Goal: Transaction & Acquisition: Purchase product/service

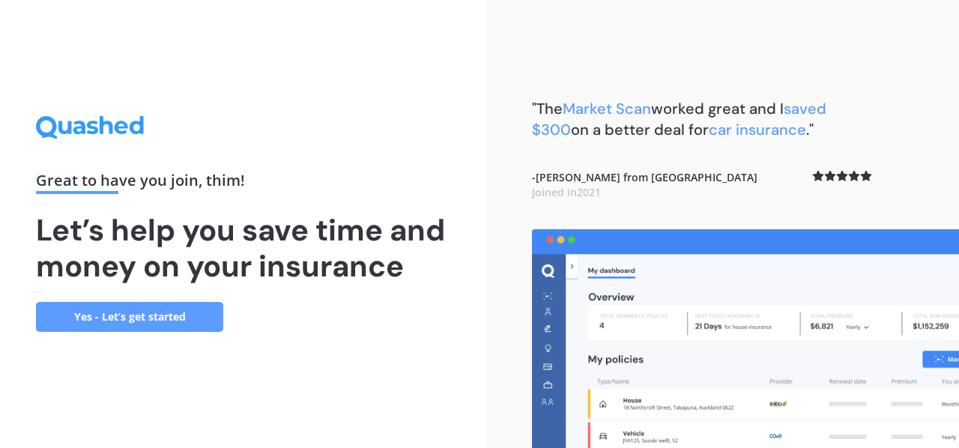
click at [177, 315] on link "Yes - Let’s get started" at bounding box center [129, 317] width 187 height 30
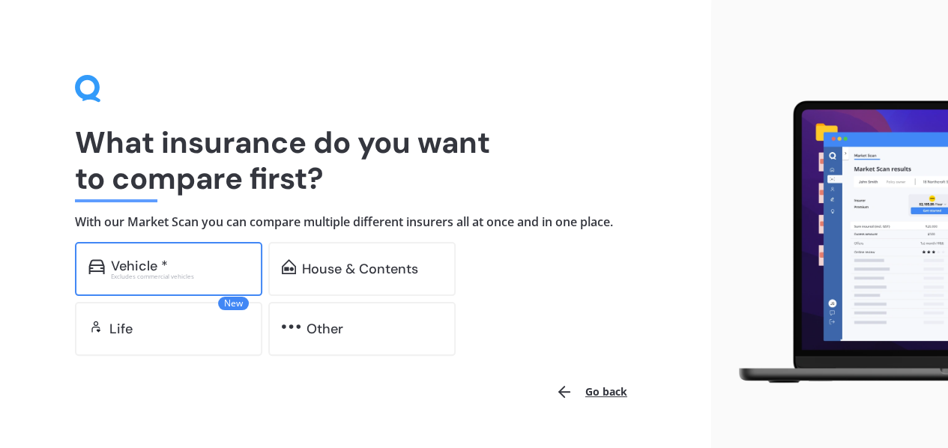
click at [177, 264] on div "Vehicle *" at bounding box center [180, 265] width 138 height 15
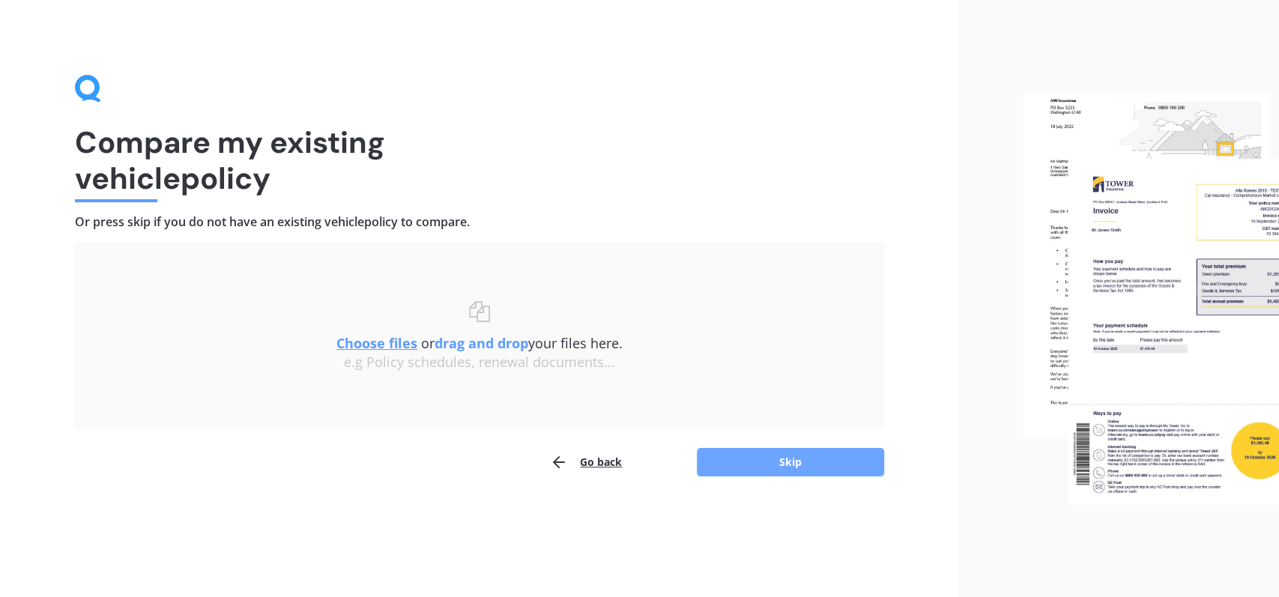
click at [745, 447] on button "Skip" at bounding box center [790, 462] width 187 height 28
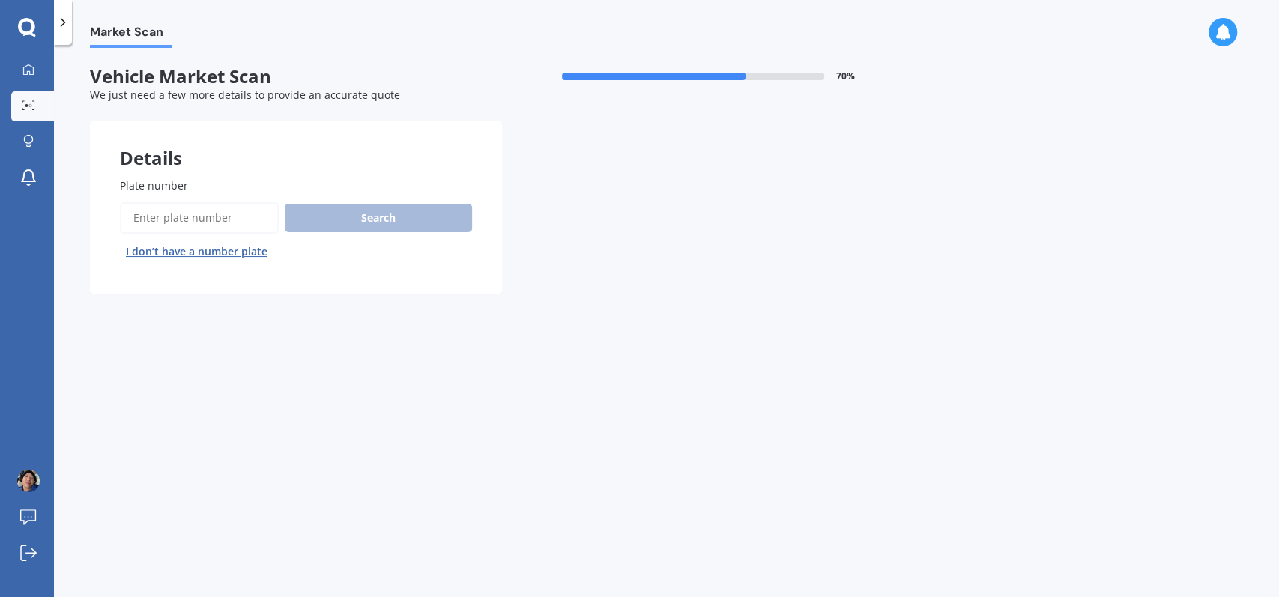
click at [186, 219] on input "Plate number" at bounding box center [199, 217] width 159 height 31
type input "rkk523"
click at [372, 230] on button "Search" at bounding box center [378, 218] width 187 height 28
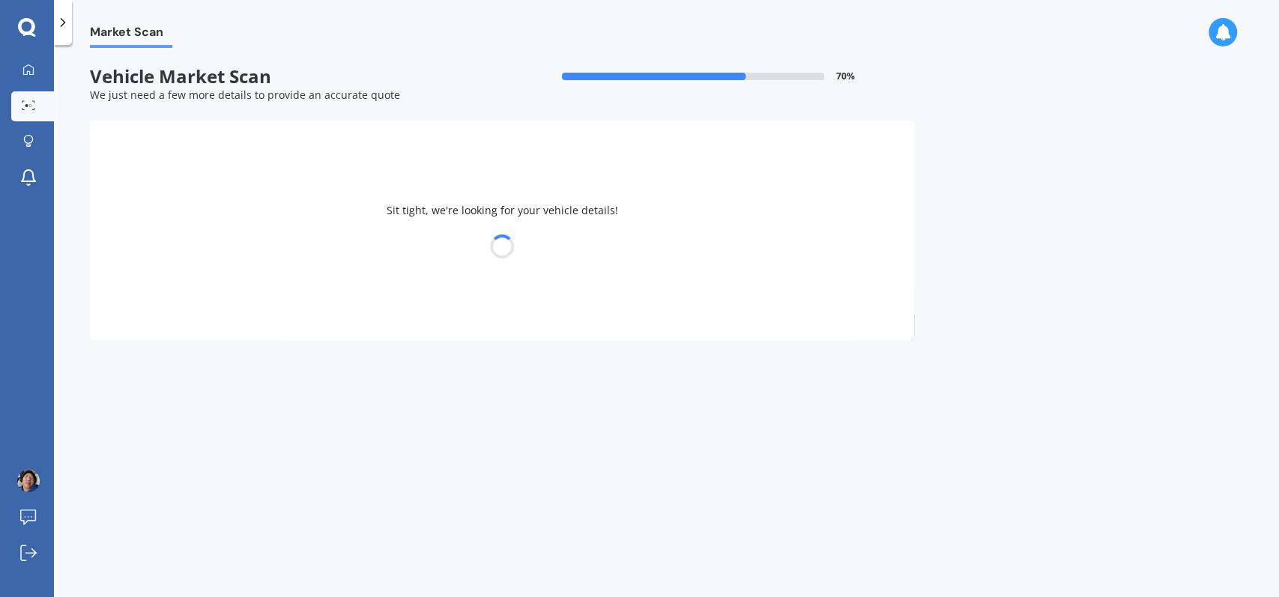
select select "NISSAN"
select select "LEAF"
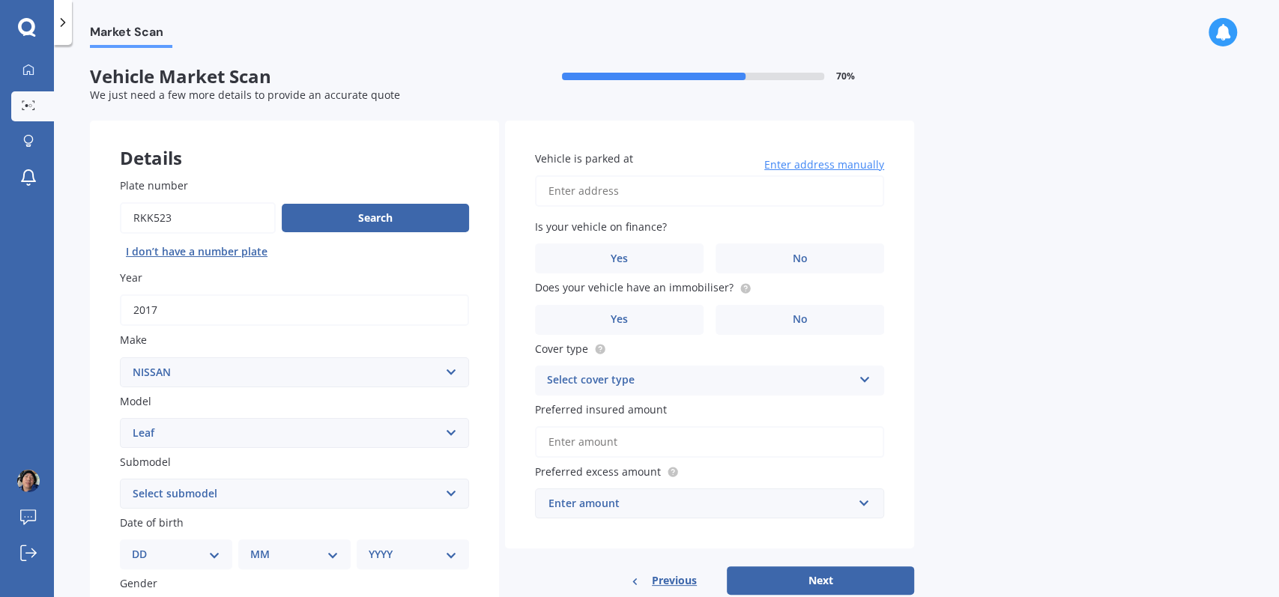
click at [596, 183] on input "Vehicle is parked at" at bounding box center [709, 190] width 349 height 31
type input "[STREET_ADDRESS]"
click at [781, 253] on label "No" at bounding box center [799, 258] width 169 height 30
click at [0, 0] on input "No" at bounding box center [0, 0] width 0 height 0
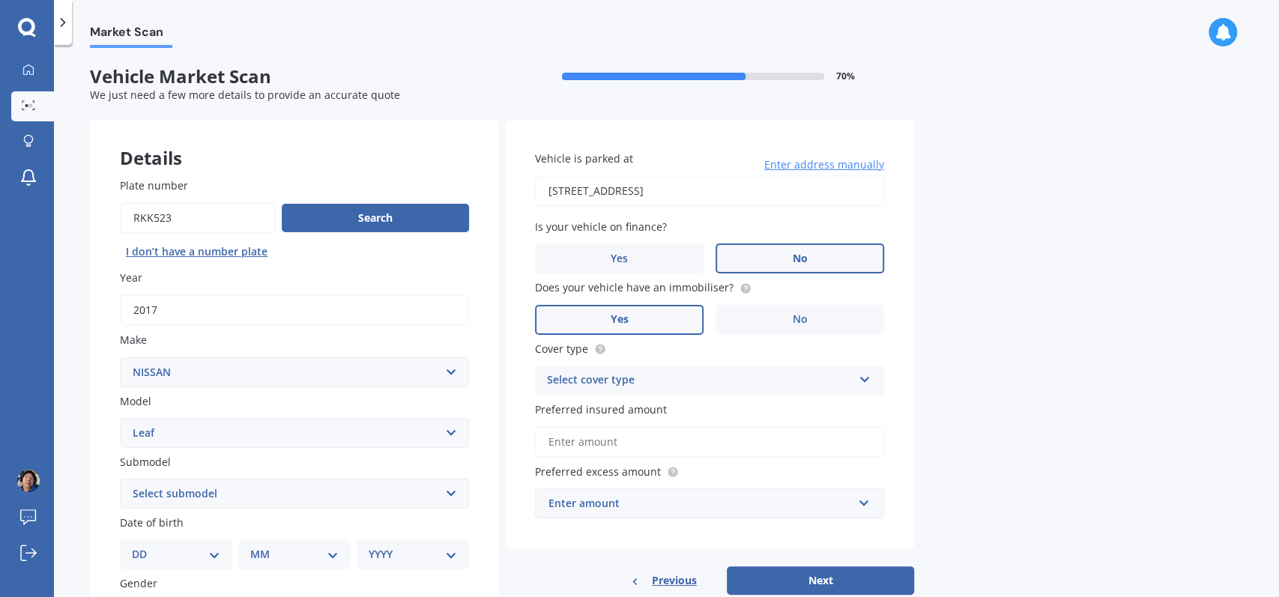
click at [631, 315] on label "Yes" at bounding box center [619, 320] width 169 height 30
click at [0, 0] on input "Yes" at bounding box center [0, 0] width 0 height 0
click at [713, 382] on div "Select cover type" at bounding box center [700, 381] width 306 height 18
click at [639, 405] on div "Comprehensive" at bounding box center [710, 409] width 348 height 27
click at [653, 440] on input "Preferred insured amount" at bounding box center [709, 441] width 349 height 31
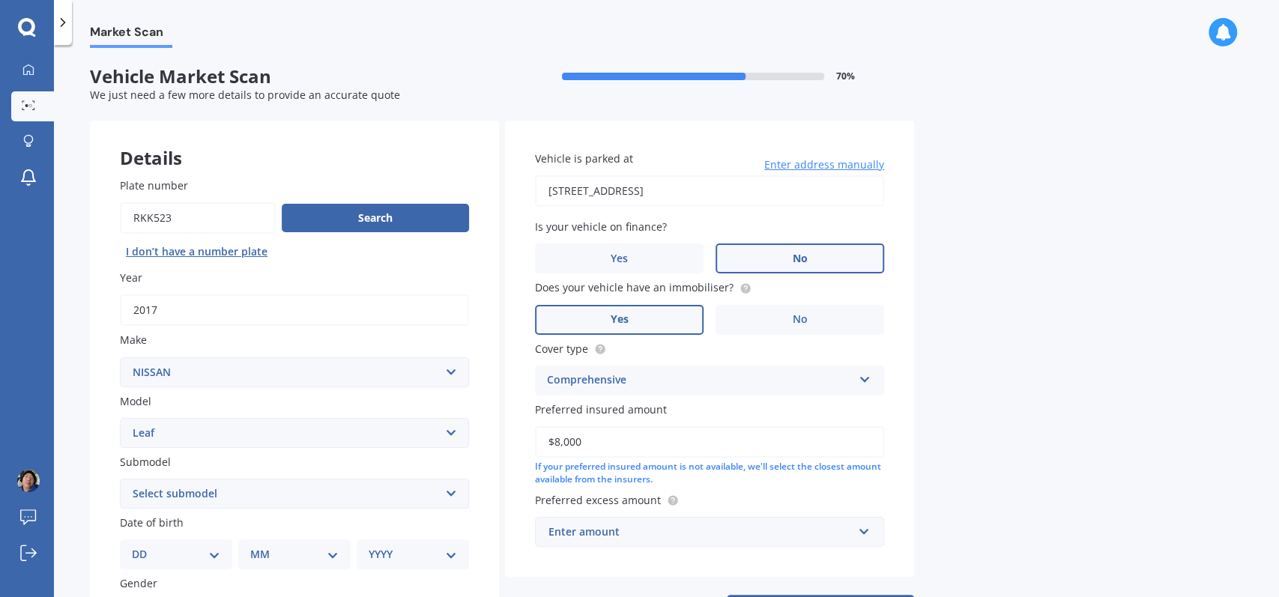
type input "$8,000"
click at [958, 447] on div "Market Scan Vehicle Market Scan 70 % We just need a few more details to provide…" at bounding box center [666, 324] width 1225 height 552
click at [731, 447] on div "Enter amount" at bounding box center [700, 532] width 304 height 16
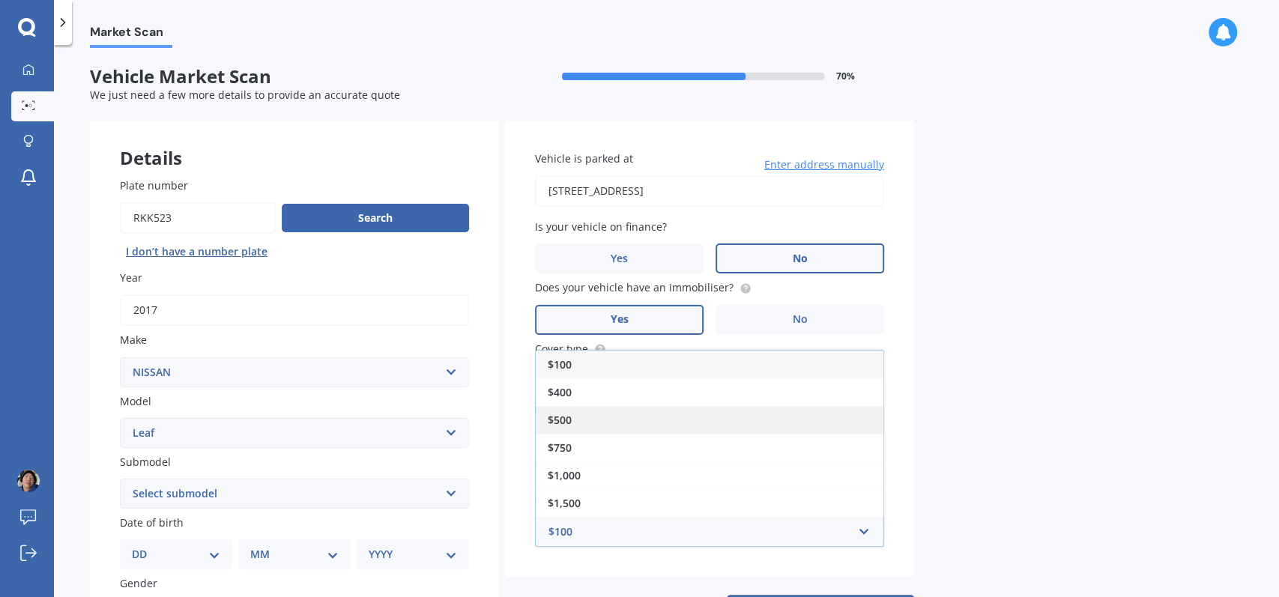
click at [680, 416] on div "$500" at bounding box center [710, 420] width 348 height 28
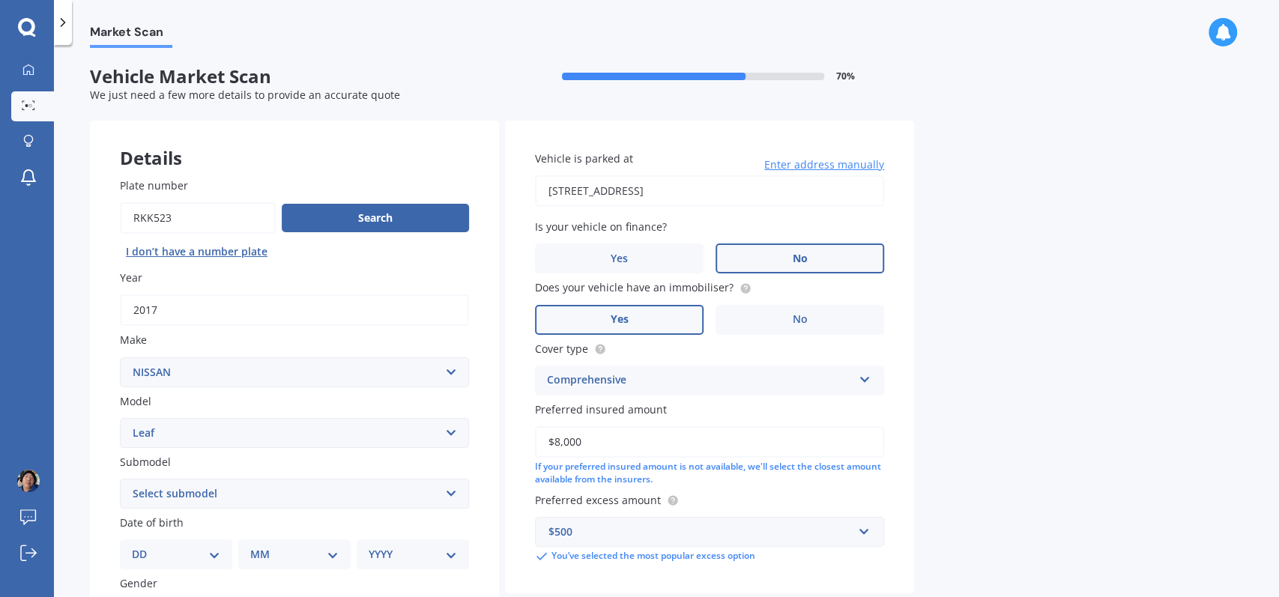
scroll to position [100, 0]
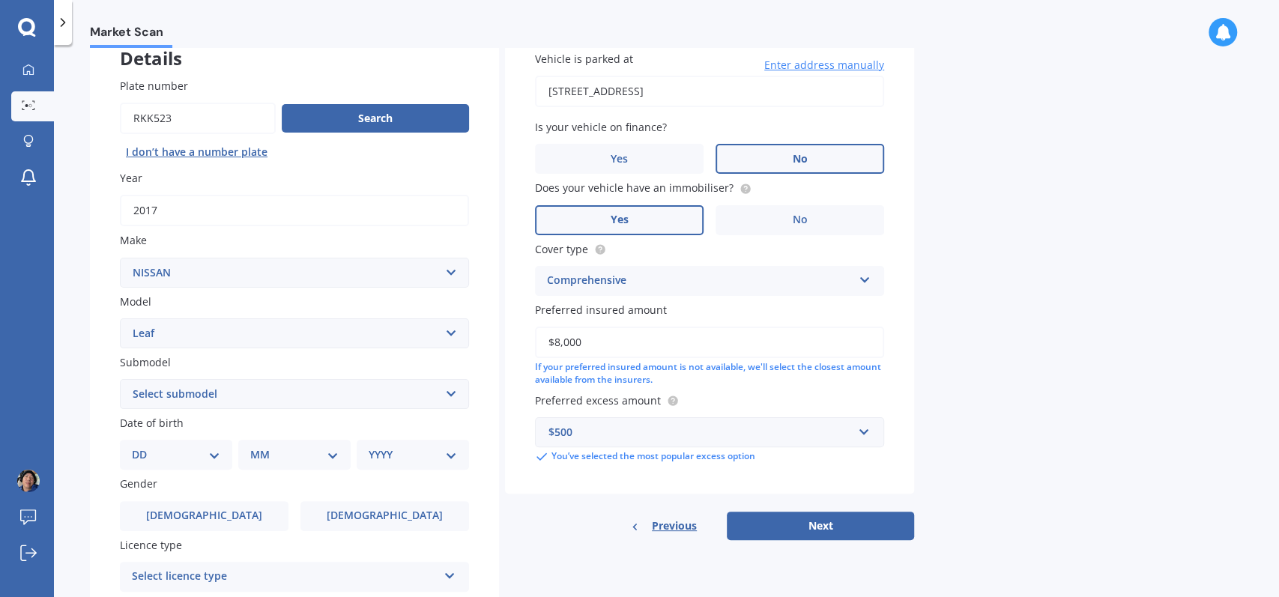
click at [201, 396] on select "Select submodel EV Hybrid" at bounding box center [294, 394] width 349 height 30
select select "EV"
click at [120, 379] on select "Select submodel EV Hybrid" at bounding box center [294, 394] width 349 height 30
click at [148, 447] on select "DD 01 02 03 04 05 06 07 08 09 10 11 12 13 14 15 16 17 18 19 20 21 22 23 24 25 2…" at bounding box center [176, 455] width 88 height 16
select select "24"
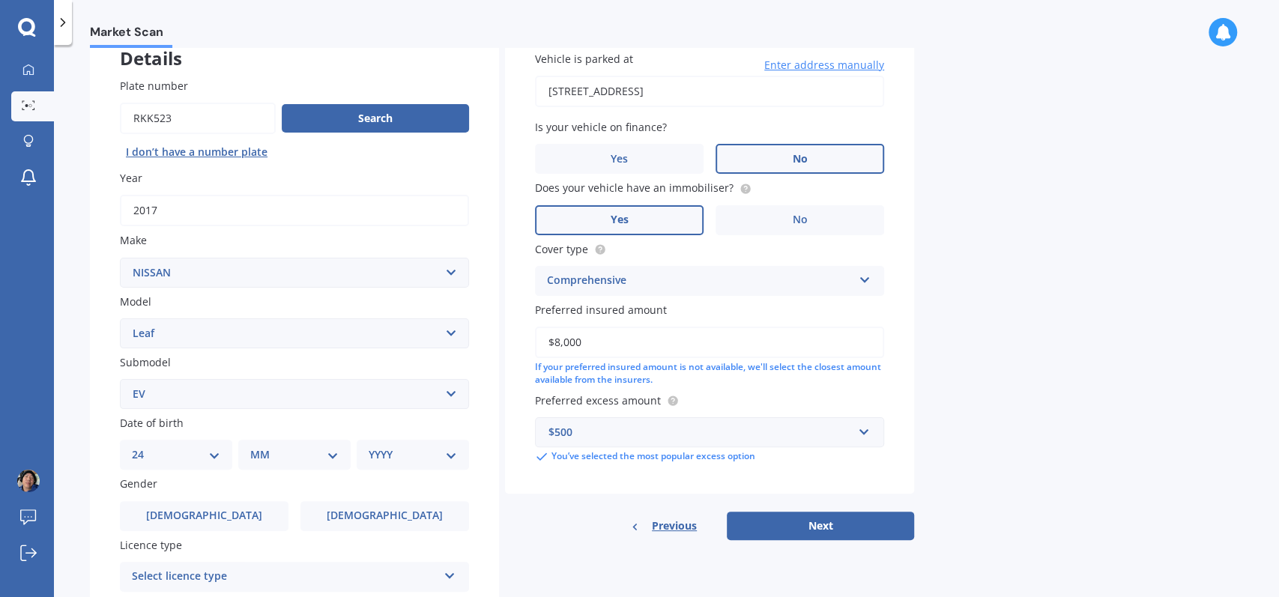
click at [144, 447] on select "DD 01 02 03 04 05 06 07 08 09 10 11 12 13 14 15 16 17 18 19 20 21 22 23 24 25 2…" at bounding box center [176, 455] width 88 height 16
click at [268, 447] on select "MM 01 02 03 04 05 06 07 08 09 10 11 12" at bounding box center [297, 455] width 82 height 16
select select "07"
click at [256, 447] on select "MM 01 02 03 04 05 06 07 08 09 10 11 12" at bounding box center [297, 455] width 82 height 16
click at [402, 447] on select "YYYY 2025 2024 2023 2022 2021 2020 2019 2018 2017 2016 2015 2014 2013 2012 2011…" at bounding box center [410, 455] width 82 height 16
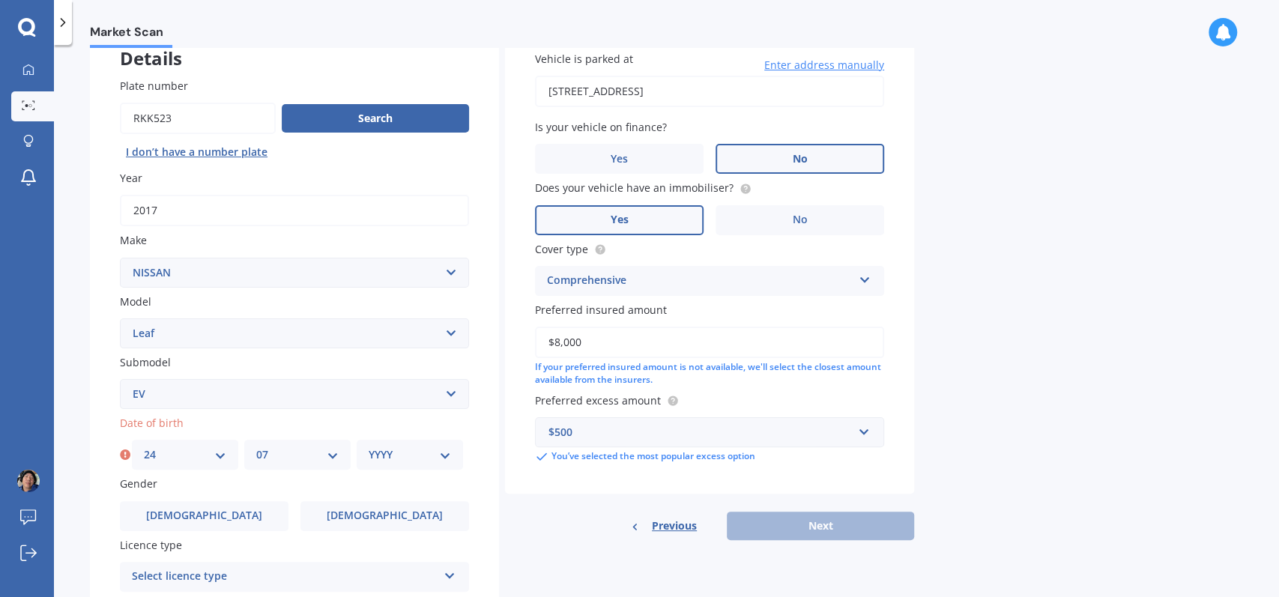
select select "1975"
click at [369, 447] on select "YYYY 2025 2024 2023 2022 2021 2020 2019 2018 2017 2016 2015 2014 2013 2012 2011…" at bounding box center [410, 455] width 82 height 16
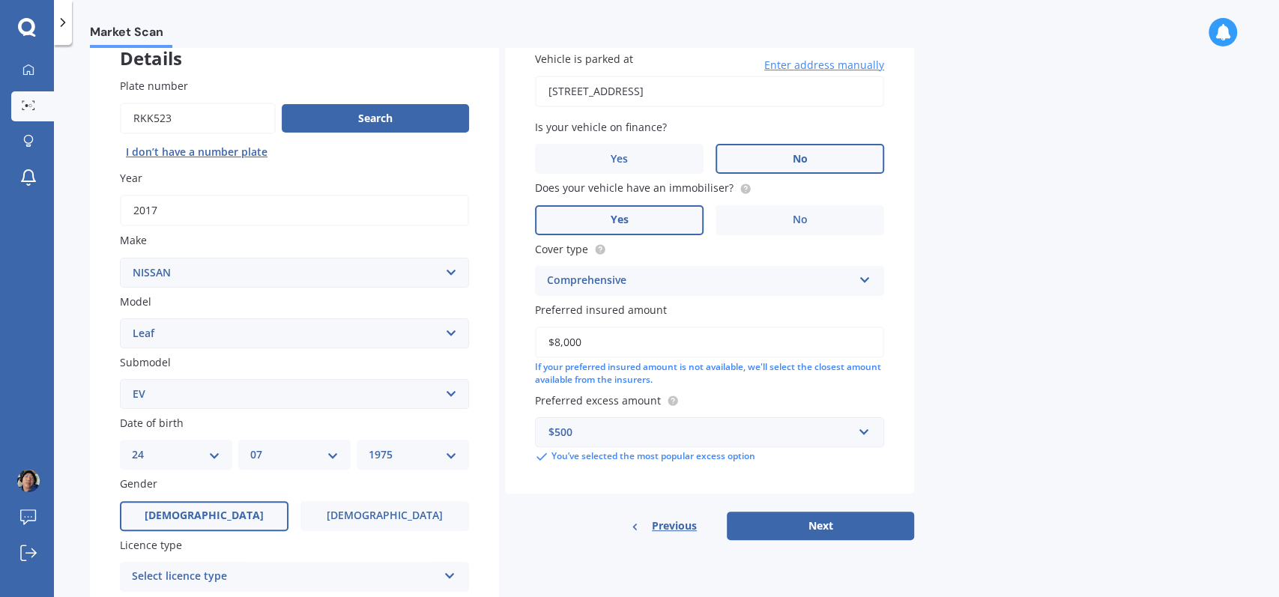
click at [221, 447] on label "[DEMOGRAPHIC_DATA]" at bounding box center [204, 516] width 169 height 30
click at [0, 0] on input "[DEMOGRAPHIC_DATA]" at bounding box center [0, 0] width 0 height 0
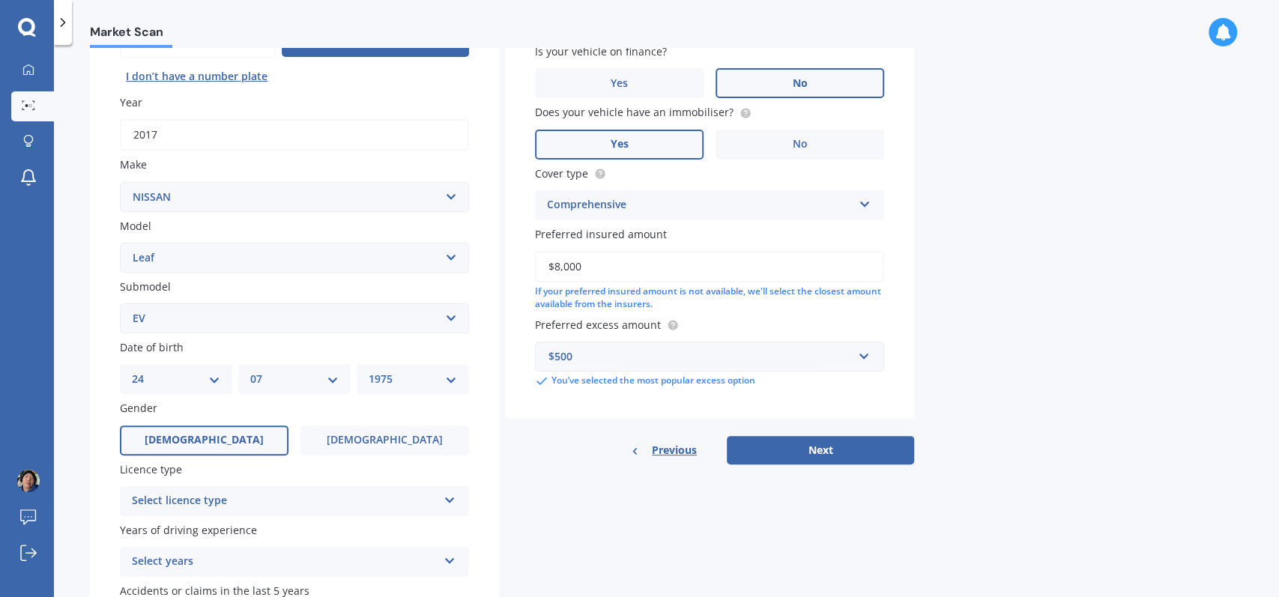
scroll to position [199, 0]
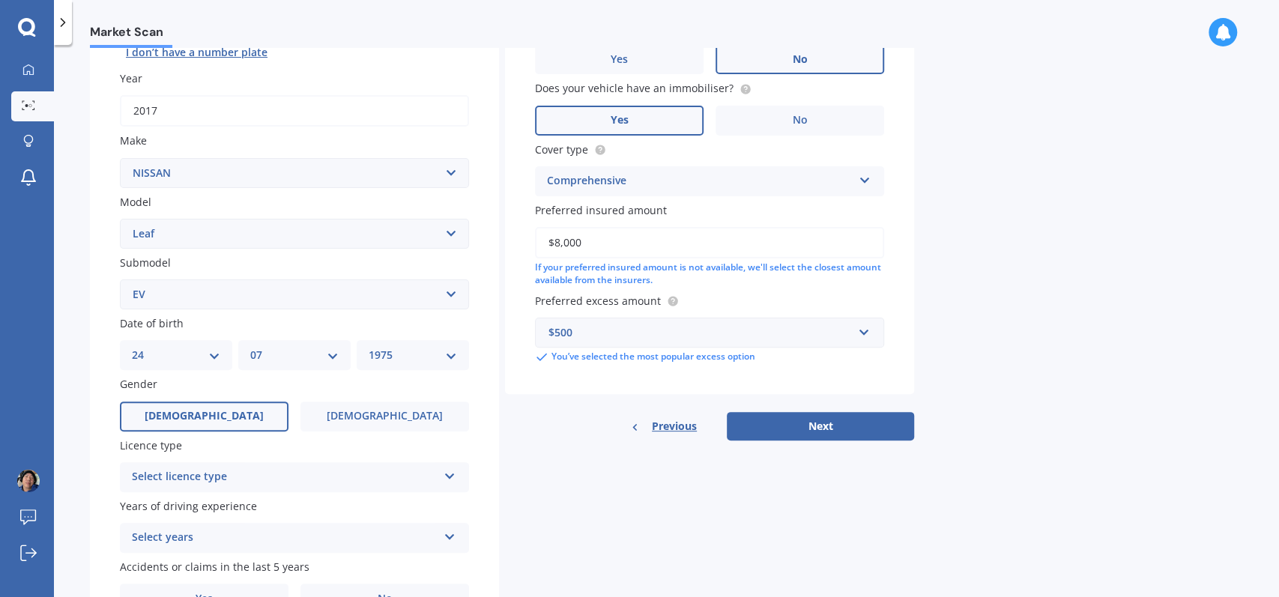
click at [255, 447] on div "Select licence type" at bounding box center [285, 477] width 306 height 18
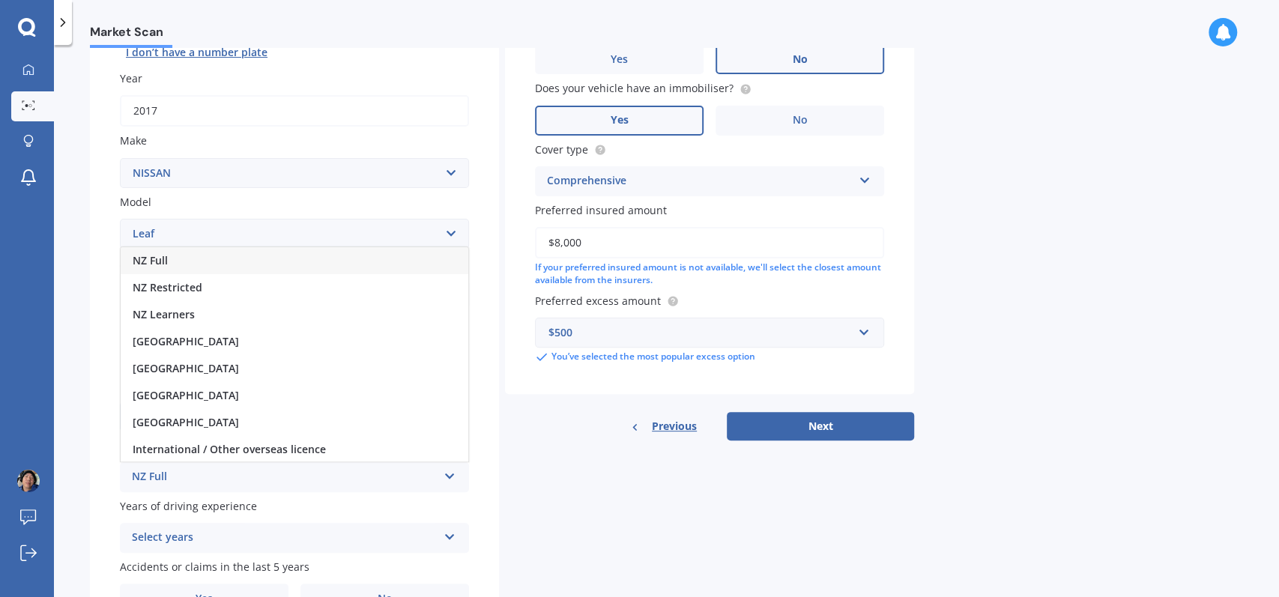
click at [162, 260] on span "NZ Full" at bounding box center [150, 260] width 35 height 14
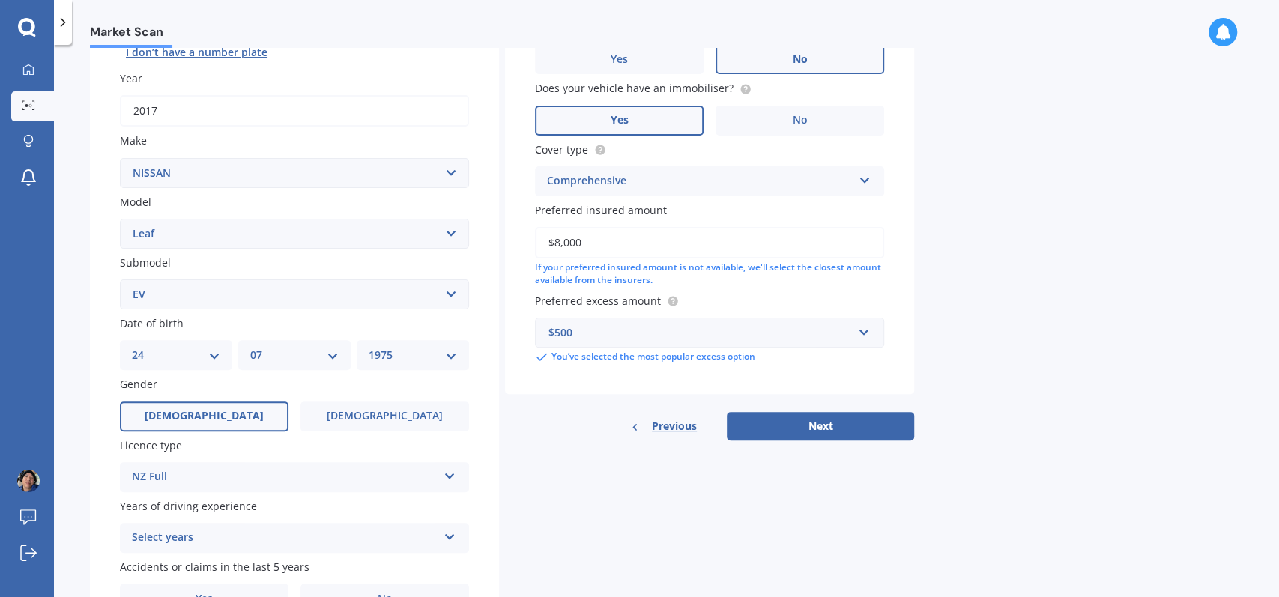
scroll to position [284, 0]
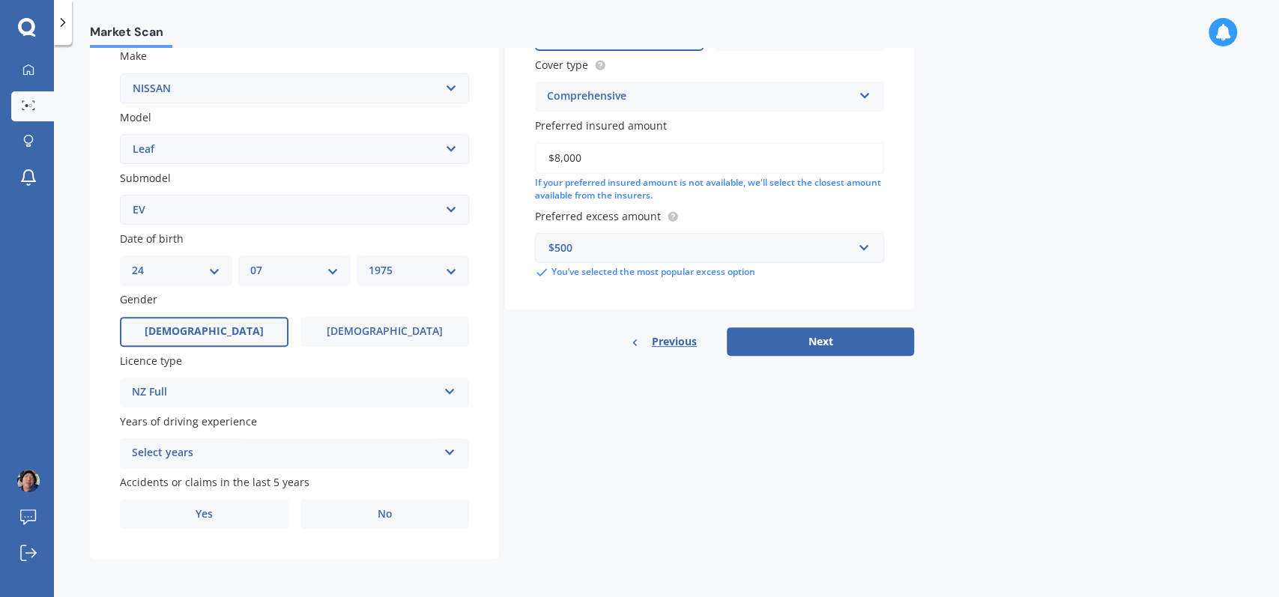
click at [330, 447] on div "Select years" at bounding box center [285, 453] width 306 height 18
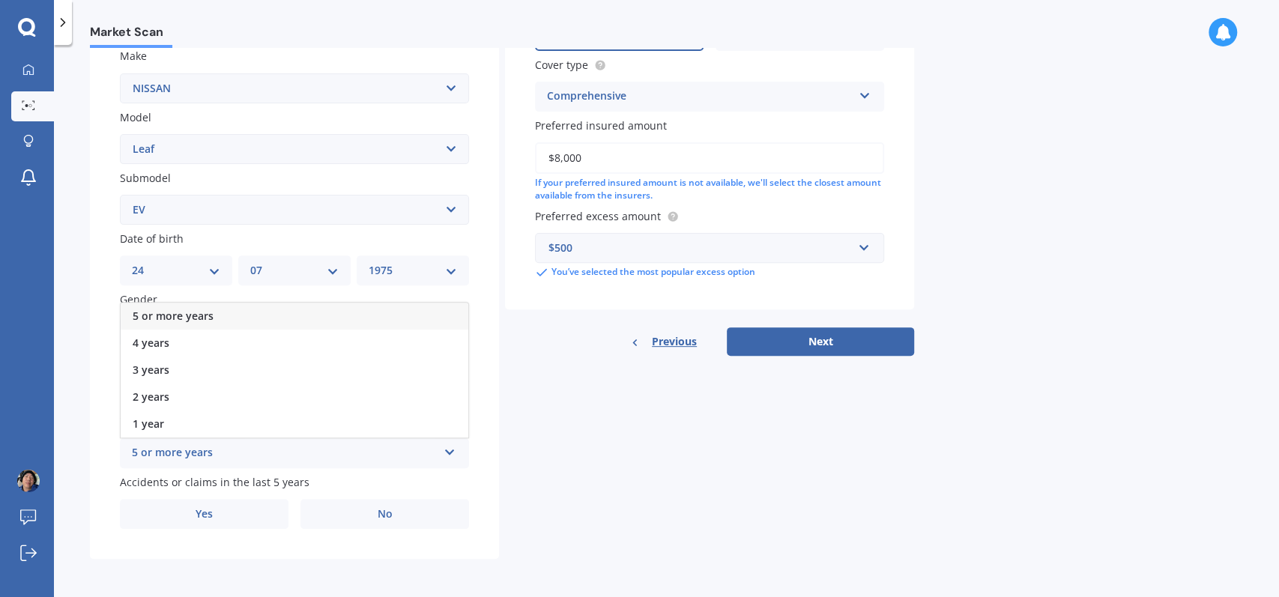
click at [212, 319] on div "5 or more years" at bounding box center [295, 316] width 348 height 27
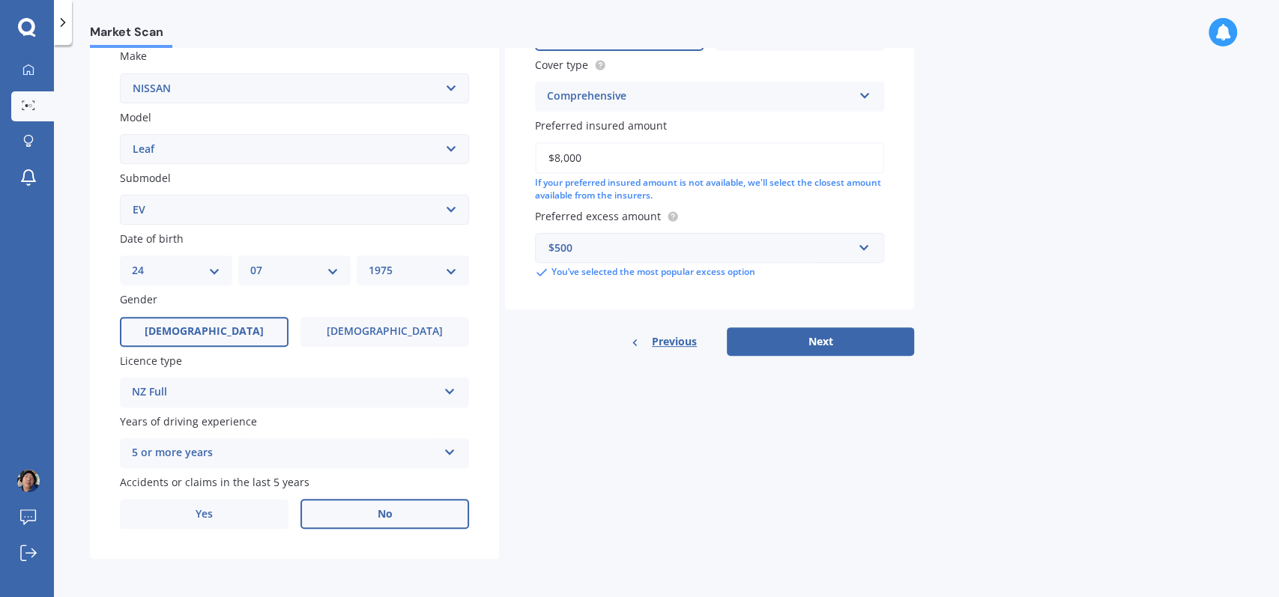
click at [390, 447] on span "No" at bounding box center [385, 514] width 15 height 13
click at [0, 0] on input "No" at bounding box center [0, 0] width 0 height 0
click at [784, 338] on button "Next" at bounding box center [820, 341] width 187 height 28
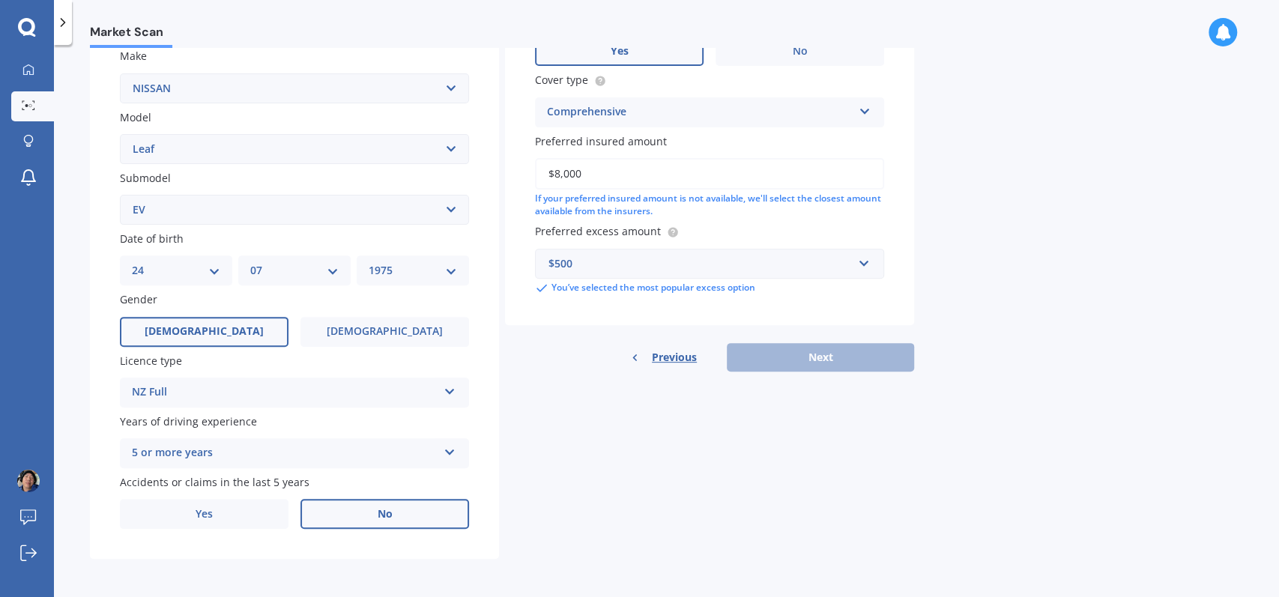
click at [794, 351] on div "Previous Next" at bounding box center [709, 357] width 409 height 28
click at [812, 353] on div "Previous Next" at bounding box center [709, 357] width 409 height 28
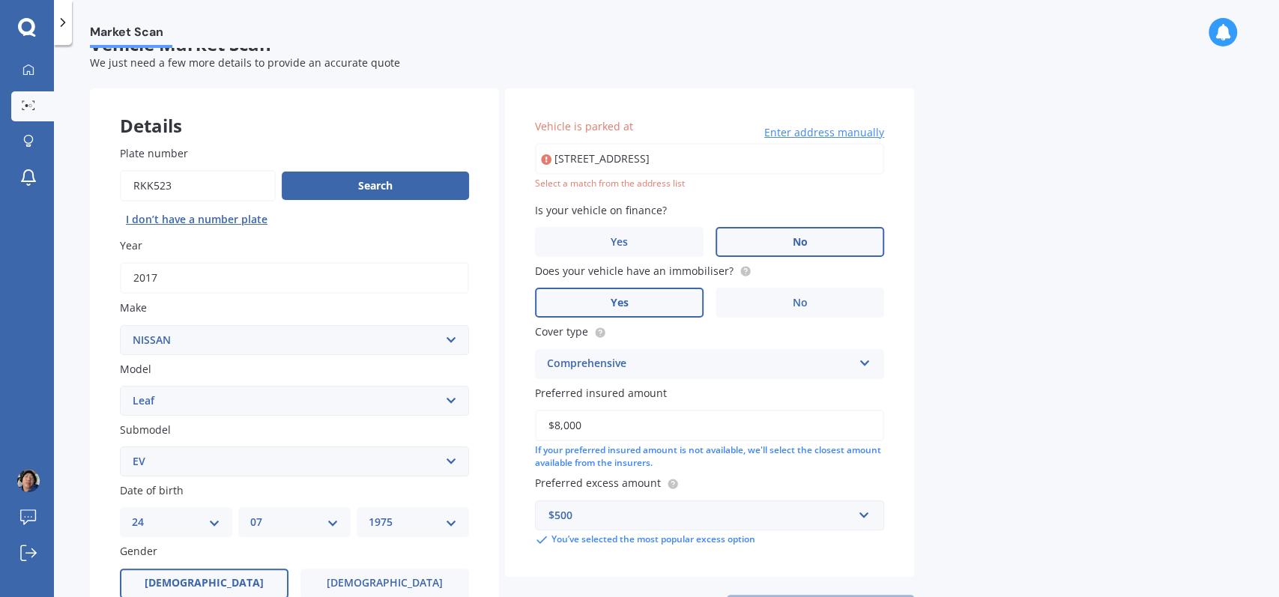
scroll to position [0, 0]
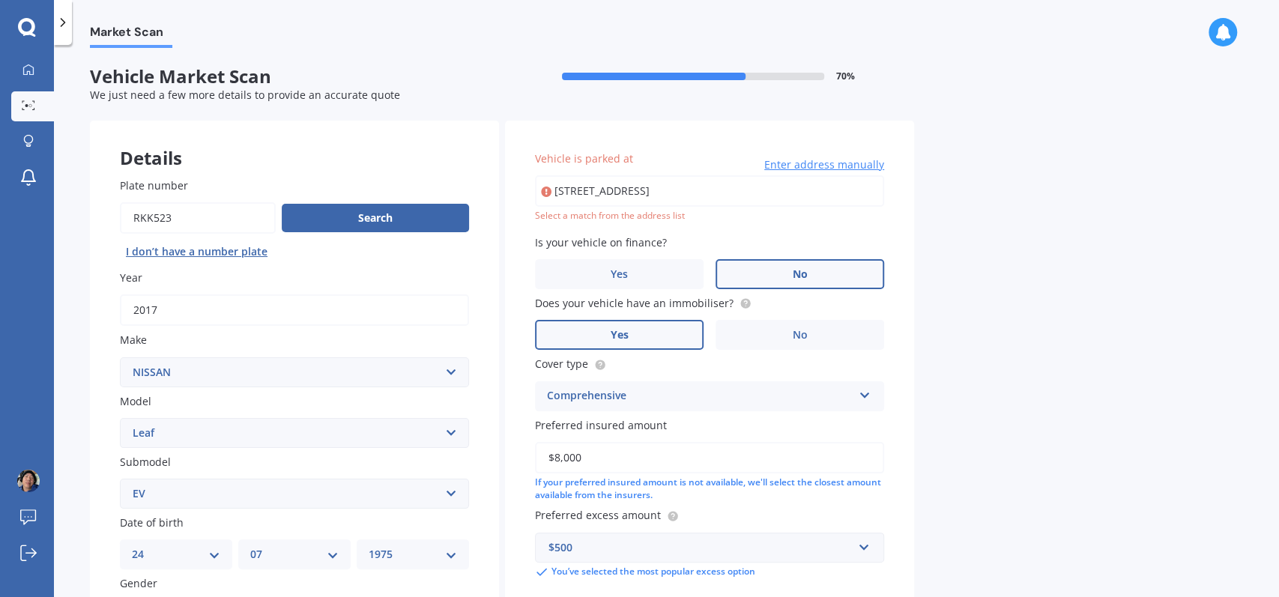
click at [678, 193] on input "[STREET_ADDRESS]" at bounding box center [709, 190] width 349 height 31
click at [768, 183] on input "[STREET_ADDRESS]" at bounding box center [709, 190] width 349 height 31
type input "[STREET_ADDRESS]"
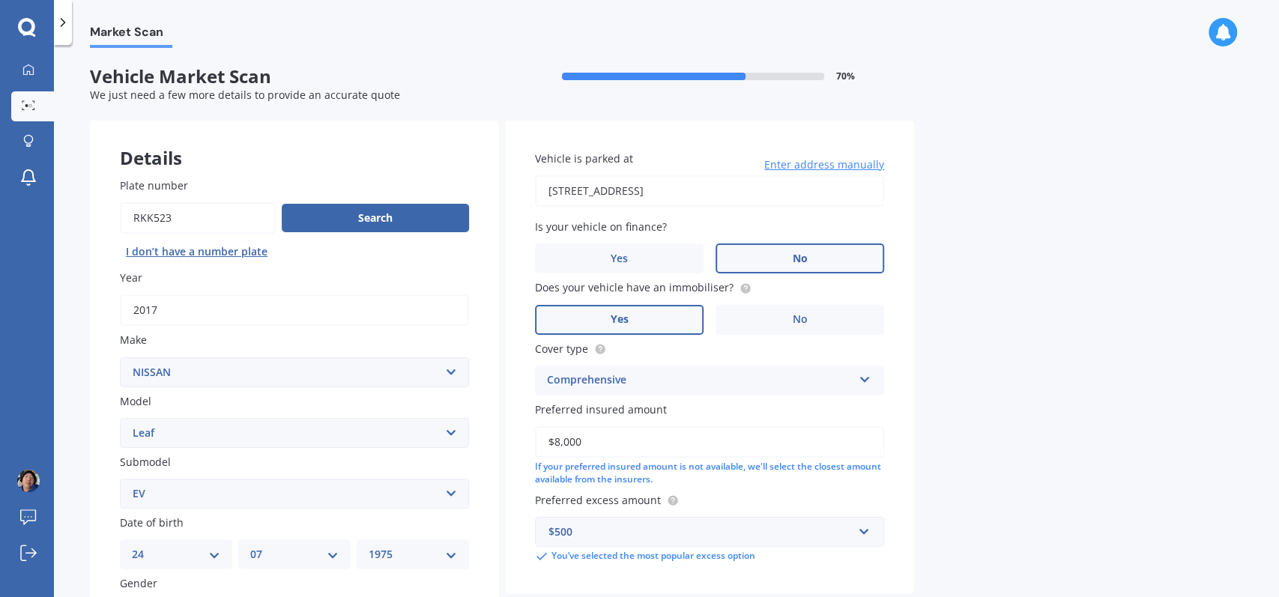
click at [956, 321] on div "Market Scan Vehicle Market Scan 70 % We just need a few more details to provide…" at bounding box center [666, 324] width 1225 height 552
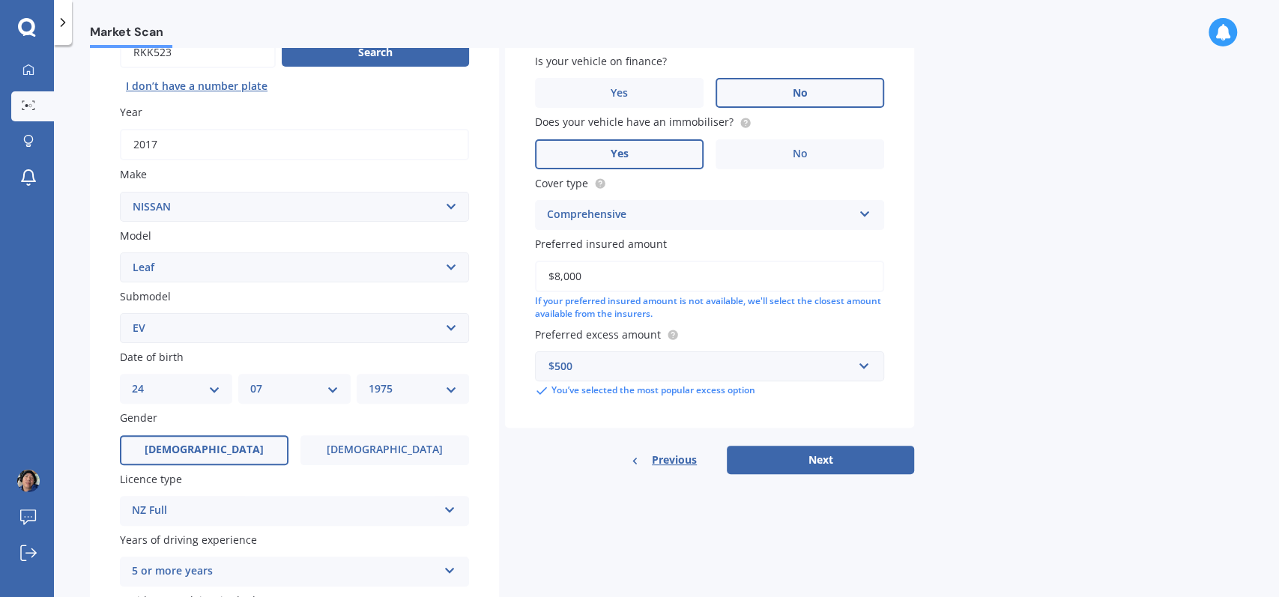
scroll to position [284, 0]
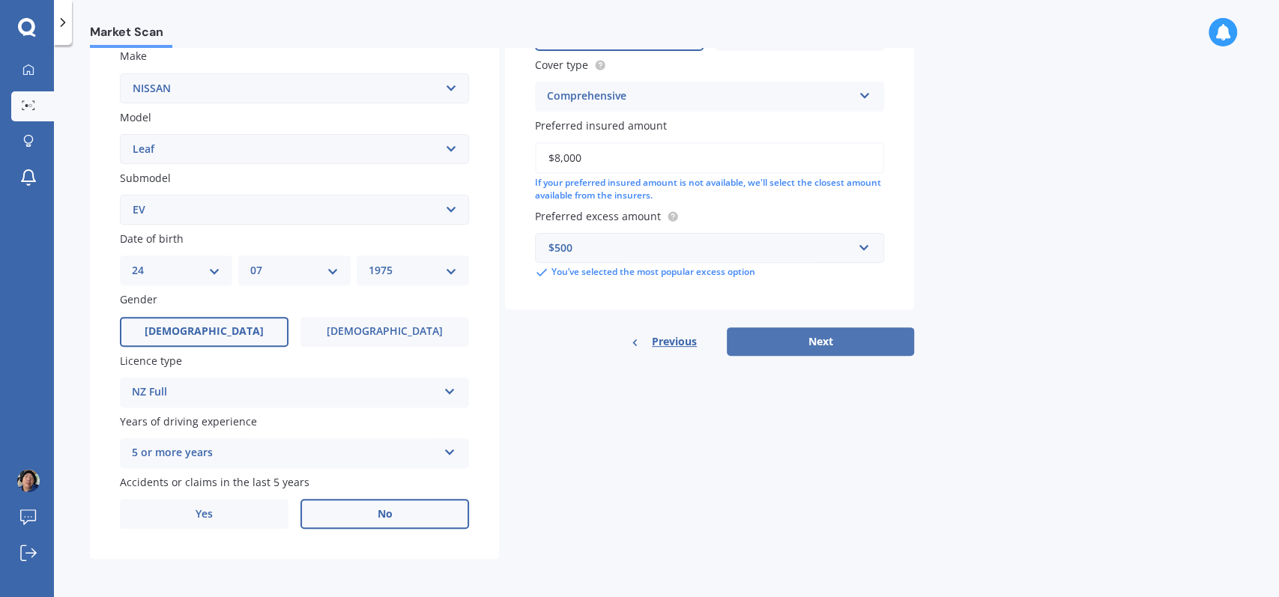
click at [823, 345] on button "Next" at bounding box center [820, 341] width 187 height 28
select select "24"
select select "07"
select select "1975"
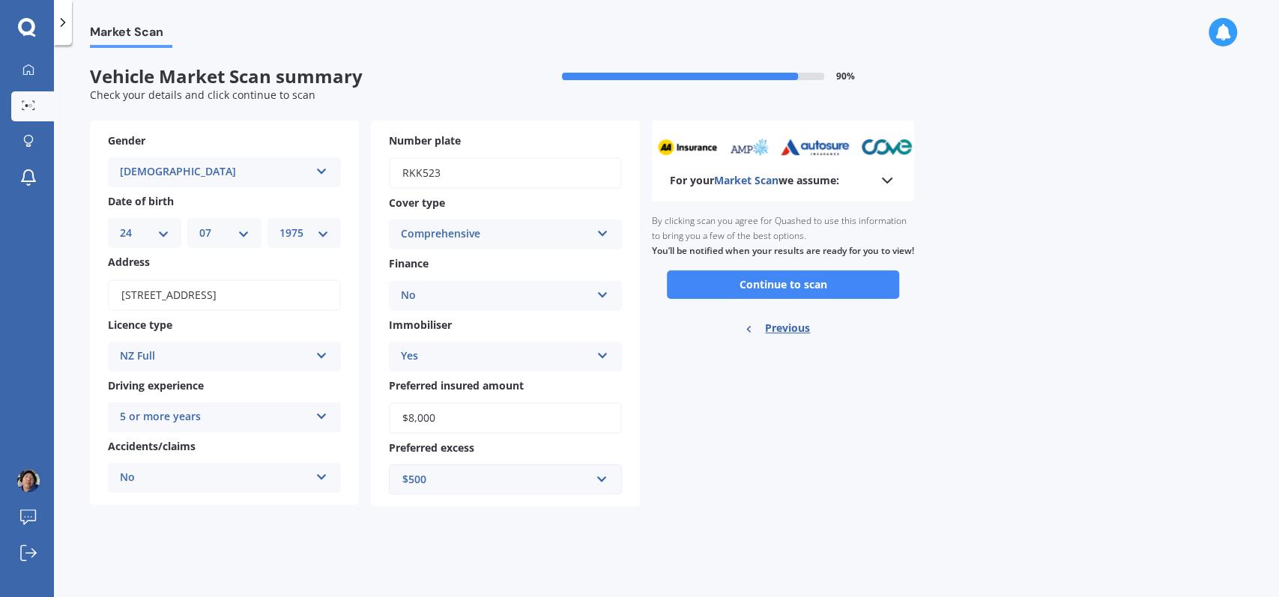
scroll to position [0, 0]
click at [763, 297] on button "Continue to scan" at bounding box center [783, 284] width 232 height 28
